Goal: Information Seeking & Learning: Learn about a topic

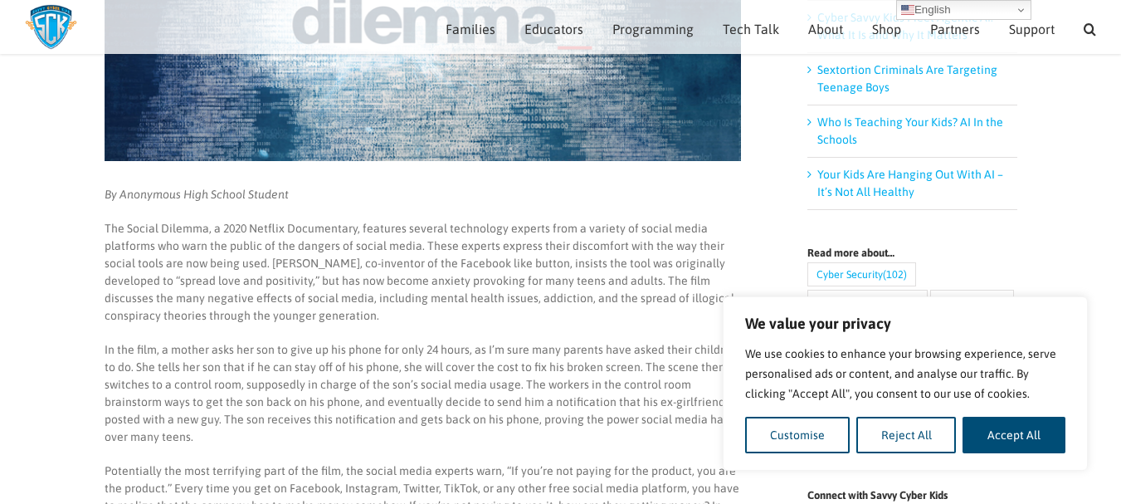
scroll to position [451, 0]
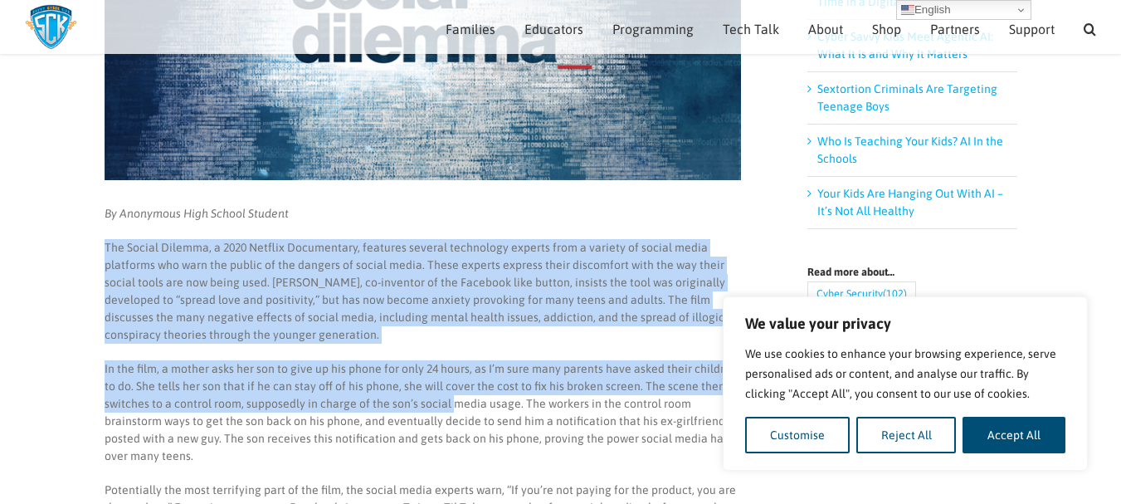
drag, startPoint x: 105, startPoint y: 251, endPoint x: 451, endPoint y: 412, distance: 382.3
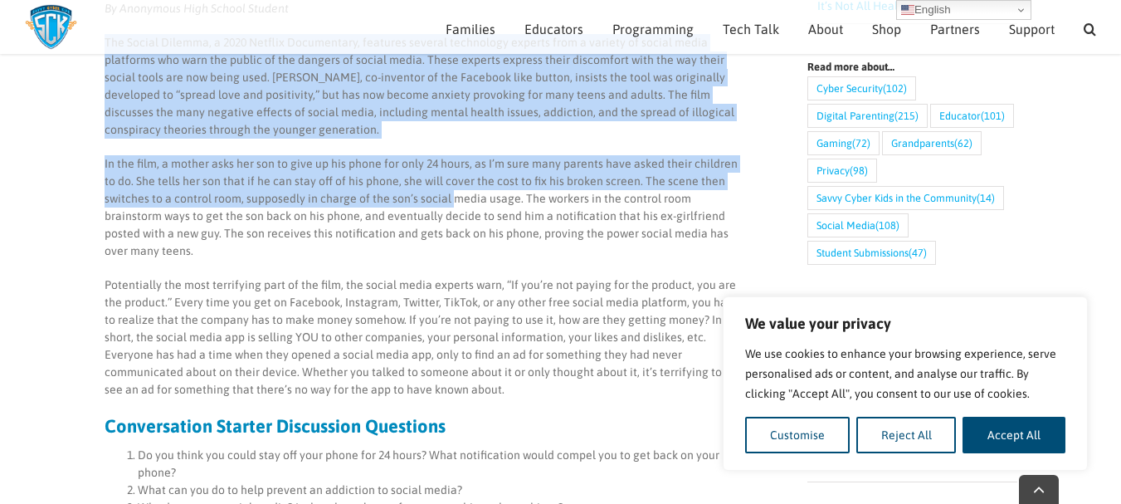
scroll to position [657, 0]
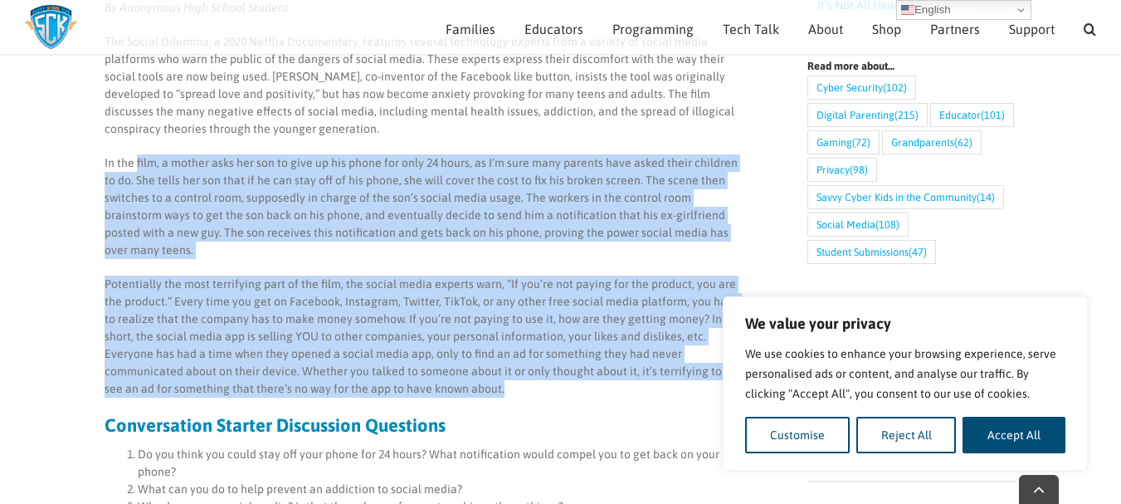
drag, startPoint x: 492, startPoint y: 368, endPoint x: 138, endPoint y: 143, distance: 419.6
click at [138, 143] on div "By Anonymous High School Student The Social Dilemma, a 2020 Netflix Documentary…" at bounding box center [423, 431] width 636 height 864
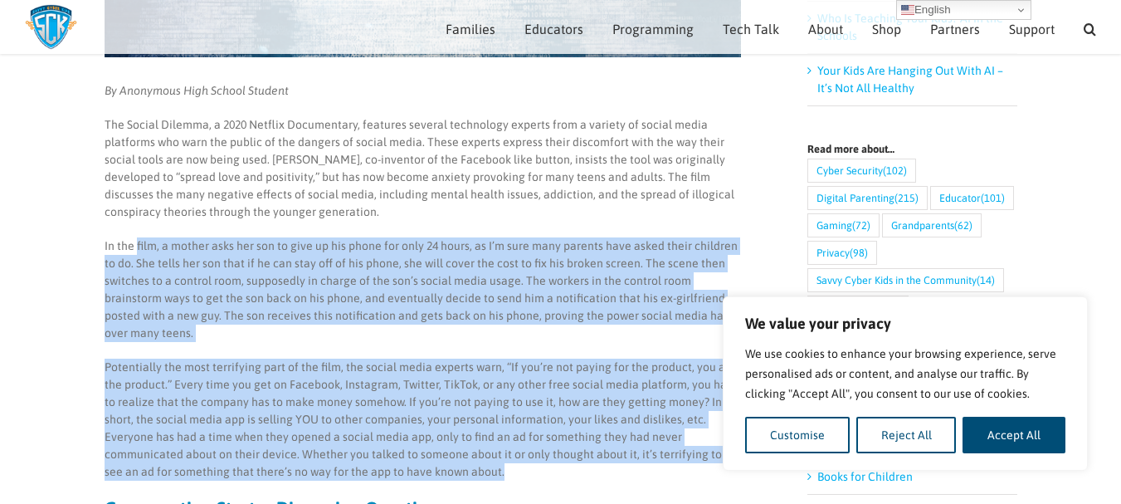
scroll to position [571, 0]
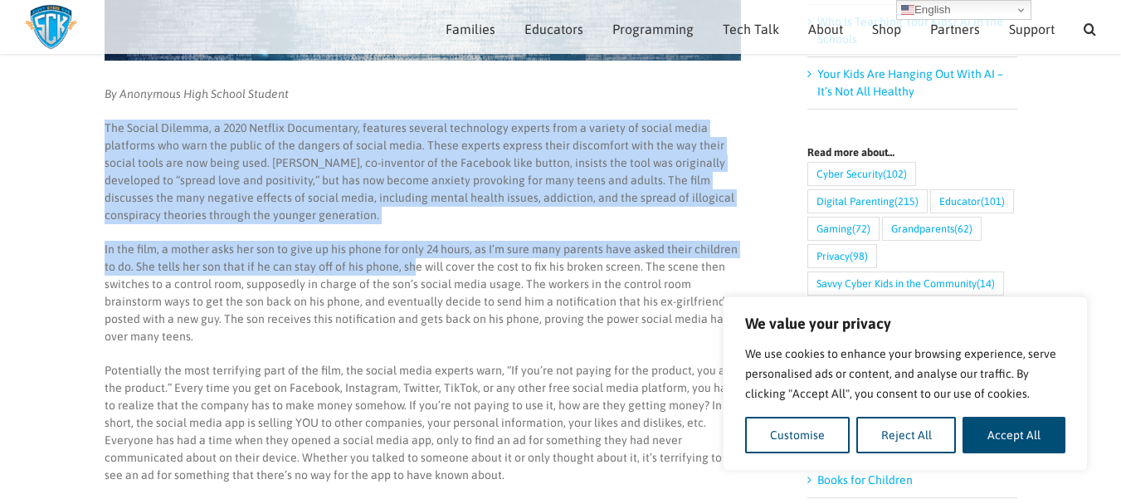
drag, startPoint x: 103, startPoint y: 122, endPoint x: 411, endPoint y: 273, distance: 342.8
click at [411, 273] on main "Discussion Questions for The Social Dilemma By Anonymous High School Student Th…" at bounding box center [560, 458] width 1121 height 1808
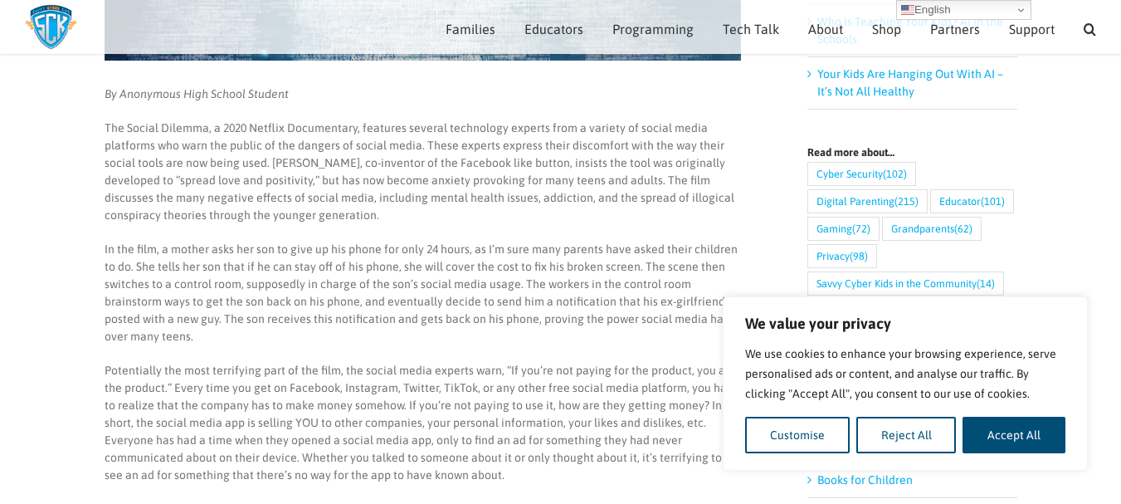
click at [546, 458] on p "Potentially the most terrifying part of the film, the social media experts warn…" at bounding box center [423, 423] width 636 height 122
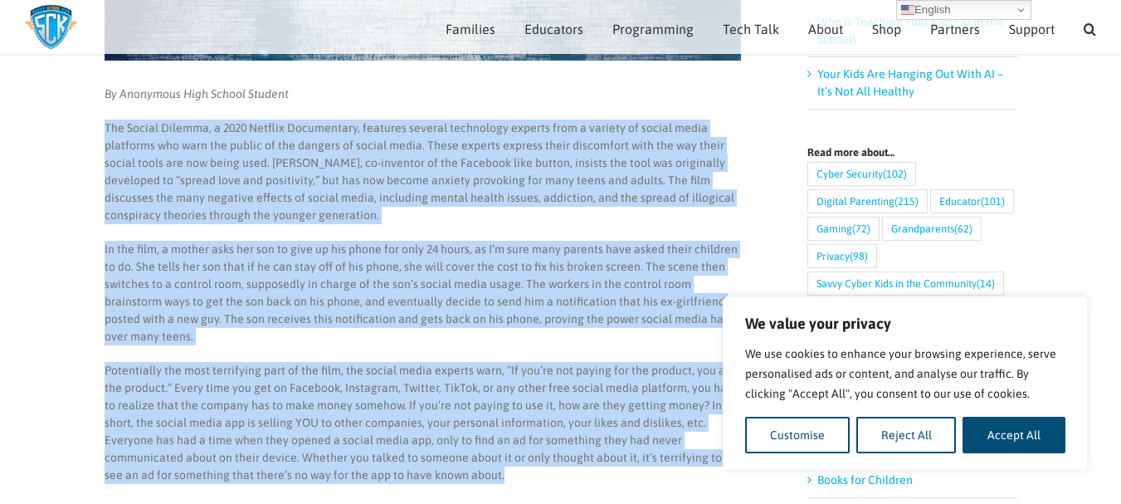
drag, startPoint x: 546, startPoint y: 458, endPoint x: 97, endPoint y: 121, distance: 561.2
click at [97, 121] on main "Discussion Questions for The Social Dilemma By Anonymous High School Student Th…" at bounding box center [560, 458] width 1121 height 1808
copy div "Lor Ipsumd Sitamet, c 2904 Adipisc Elitseddoei, temporin utlabor etdolorema ali…"
